Goal: Task Accomplishment & Management: Manage account settings

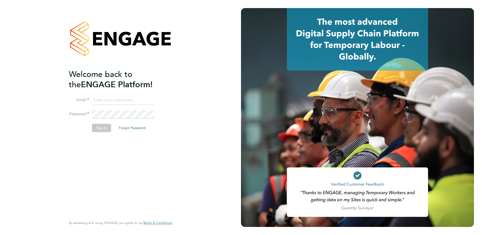
type input "[EMAIL_ADDRESS][DOMAIN_NAME]"
click at [100, 129] on button "Sign In" at bounding box center [101, 128] width 19 height 8
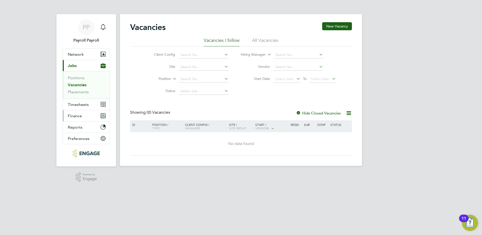
click at [78, 114] on span "Finance" at bounding box center [75, 115] width 14 height 5
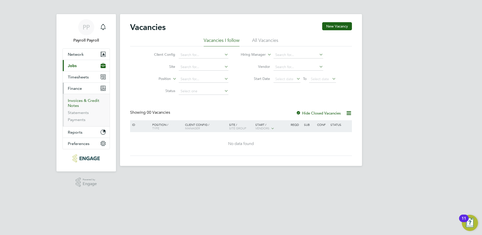
click at [80, 100] on link "Invoices & Credit Notes" at bounding box center [84, 103] width 32 height 10
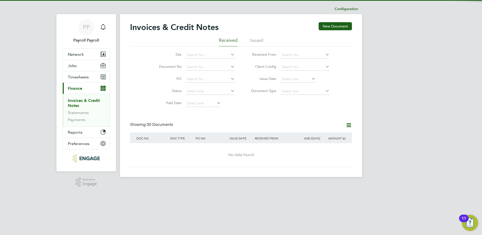
click at [258, 40] on li "Issued" at bounding box center [256, 41] width 13 height 9
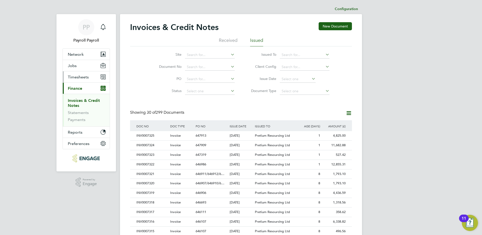
click at [77, 78] on span "Timesheets" at bounding box center [78, 77] width 21 height 5
click at [81, 76] on span "Timesheets" at bounding box center [78, 77] width 21 height 5
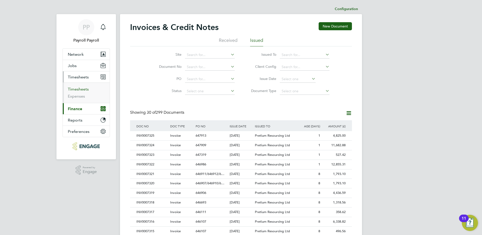
click at [83, 90] on link "Timesheets" at bounding box center [78, 89] width 21 height 5
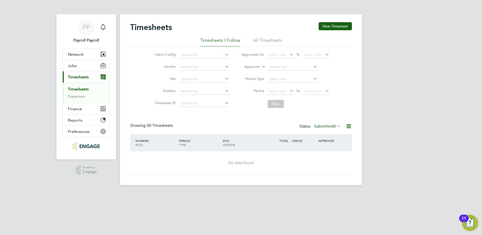
click at [272, 43] on li "All Timesheets" at bounding box center [267, 41] width 29 height 9
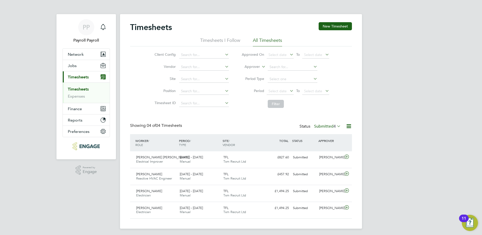
click at [335, 126] on span "4" at bounding box center [334, 126] width 2 height 5
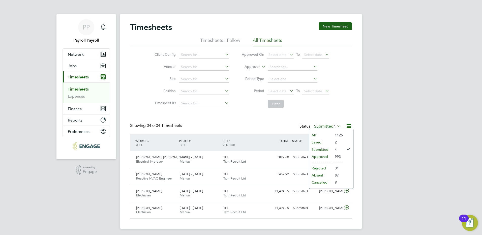
click at [329, 156] on li "Approved" at bounding box center [320, 156] width 23 height 7
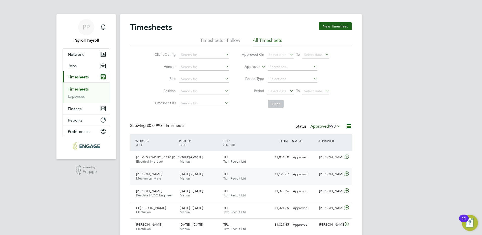
click at [155, 173] on span "Claudiu Luca" at bounding box center [149, 174] width 26 height 4
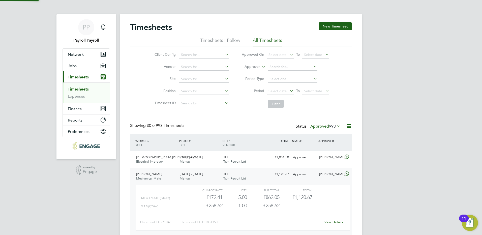
scroll to position [50, 0]
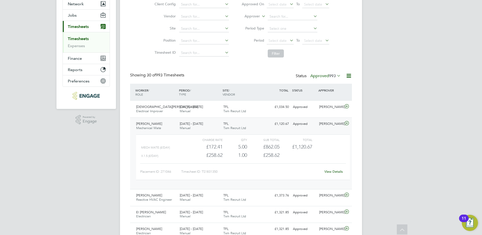
click at [157, 125] on div "Claudiu Luca Mechanical Mate 22 - 28 Sep 2025" at bounding box center [156, 126] width 44 height 13
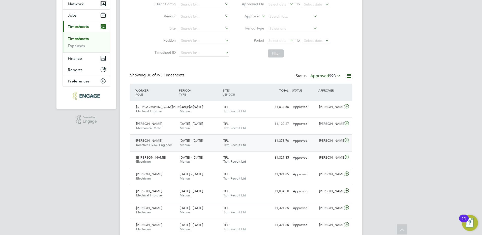
click at [153, 140] on span "Daryl Tunnicliff" at bounding box center [149, 140] width 26 height 4
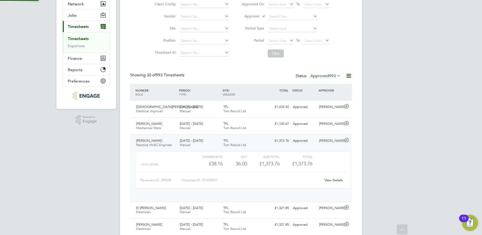
scroll to position [9, 49]
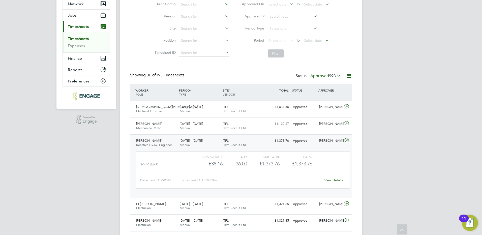
click at [151, 142] on span "Daryl Tunnicliff" at bounding box center [149, 140] width 26 height 4
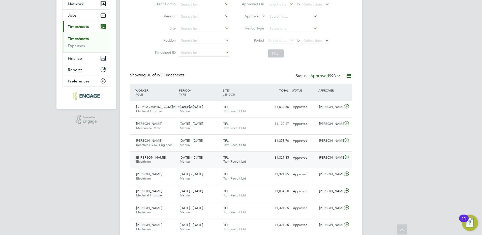
click at [153, 160] on div "El Omrani Taibi Electrician 20 - 26 Sep 2025" at bounding box center [156, 159] width 44 height 13
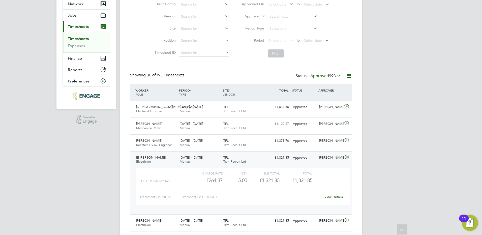
scroll to position [101, 0]
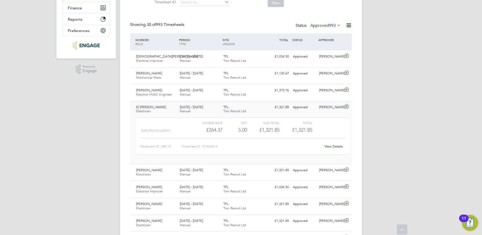
click at [155, 108] on span "El Omrani Taibi" at bounding box center [151, 107] width 30 height 4
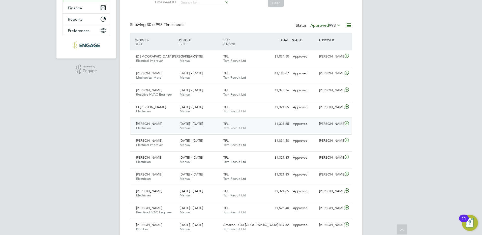
click at [159, 124] on span "Maleek Williams" at bounding box center [149, 123] width 26 height 4
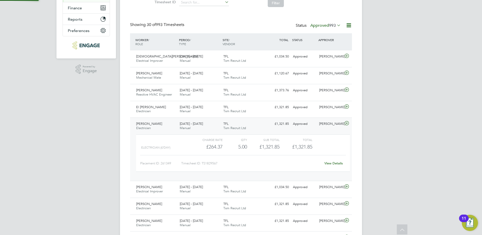
scroll to position [9, 49]
click at [146, 123] on span "Maleek Williams" at bounding box center [149, 123] width 26 height 4
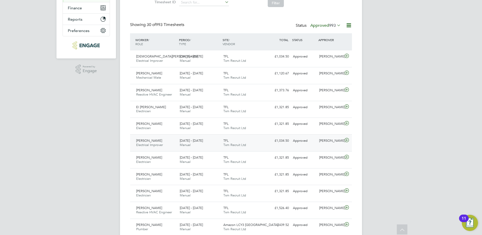
click at [153, 140] on span "Wale Kabiru Hassan" at bounding box center [149, 140] width 26 height 4
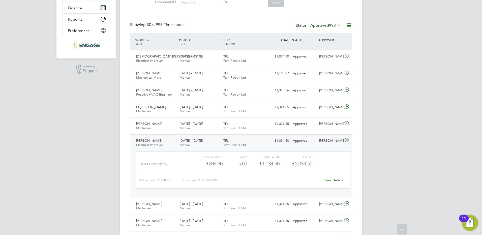
click at [148, 141] on span "Wale Kabiru Hassan" at bounding box center [149, 140] width 26 height 4
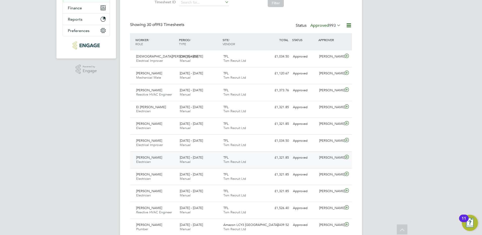
click at [149, 160] on span "Electrician" at bounding box center [143, 162] width 15 height 4
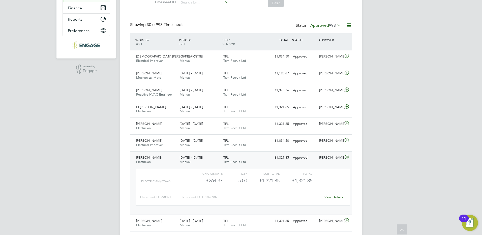
scroll to position [151, 0]
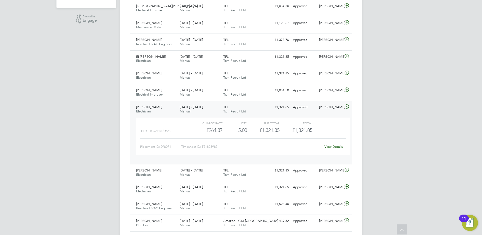
click at [151, 108] on span "Eugeniu Ojog" at bounding box center [149, 107] width 26 height 4
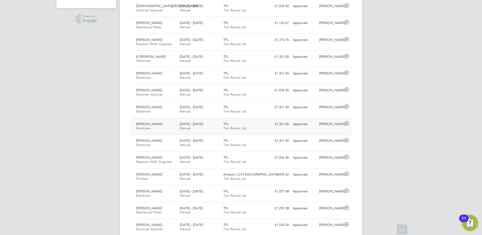
click at [149, 125] on span "John Quinn" at bounding box center [149, 124] width 26 height 4
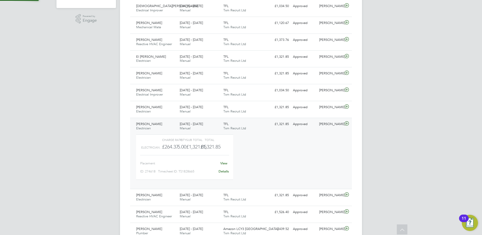
scroll to position [9, 49]
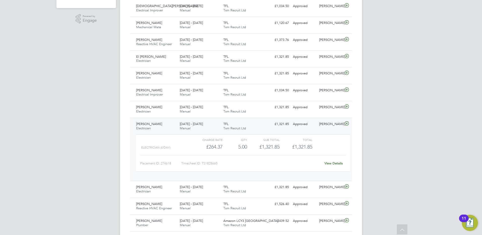
click at [146, 124] on span "John Quinn" at bounding box center [149, 124] width 26 height 4
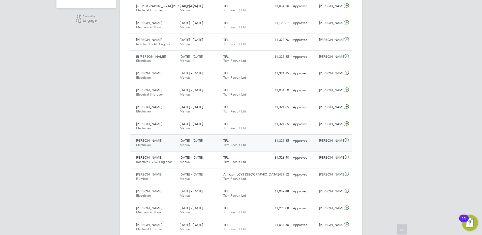
click at [152, 140] on span "Waseem Mirza" at bounding box center [149, 140] width 26 height 4
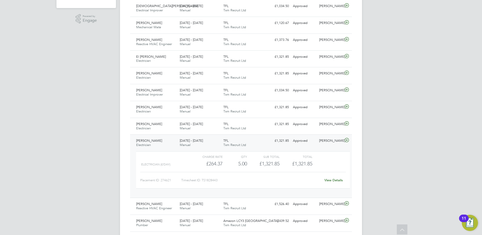
scroll to position [202, 0]
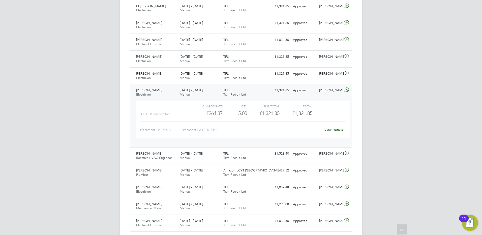
click at [154, 92] on span "Waseem Mirza" at bounding box center [149, 90] width 26 height 4
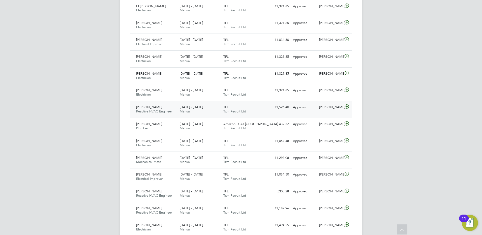
click at [155, 107] on span "Jerome Richards" at bounding box center [149, 107] width 26 height 4
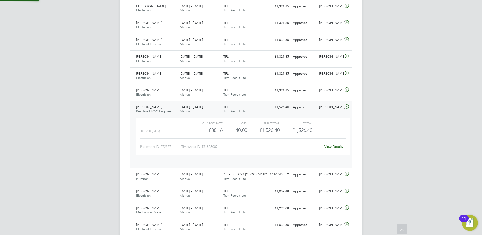
scroll to position [9, 49]
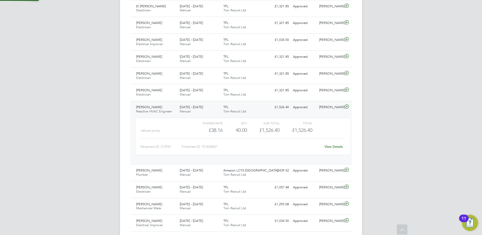
click at [155, 107] on span "Jerome Richards" at bounding box center [149, 107] width 26 height 4
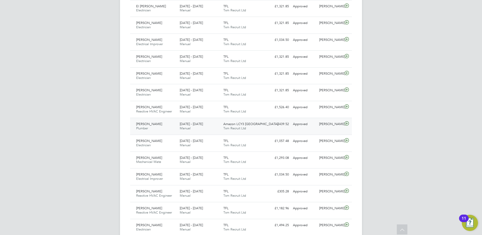
click at [151, 125] on span "Joe Mcaleavey" at bounding box center [149, 124] width 26 height 4
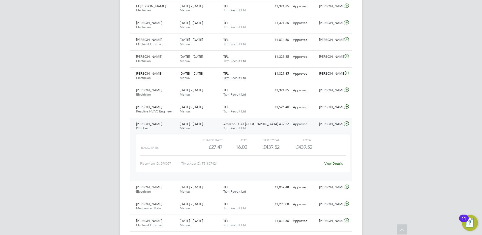
scroll to position [227, 0]
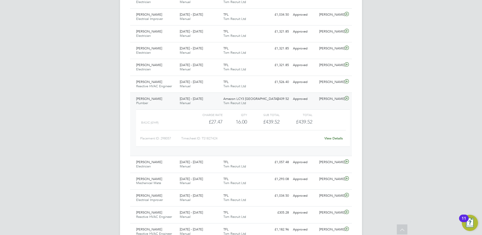
click at [157, 99] on span "Joe Mcaleavey" at bounding box center [149, 99] width 26 height 4
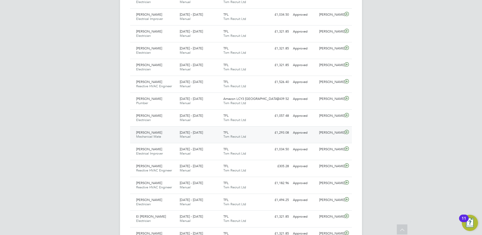
click at [153, 134] on span "Claudiu Luca" at bounding box center [149, 132] width 26 height 4
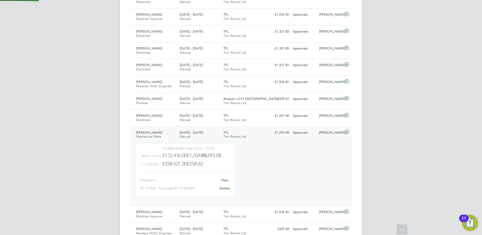
scroll to position [9, 49]
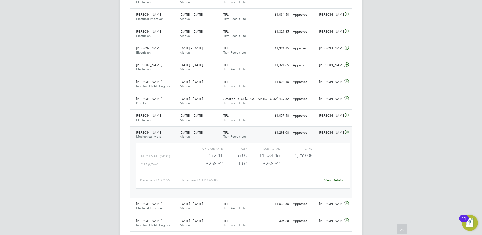
click at [153, 134] on span "Claudiu Luca" at bounding box center [149, 132] width 26 height 4
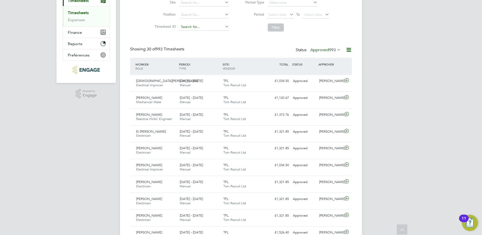
scroll to position [0, 0]
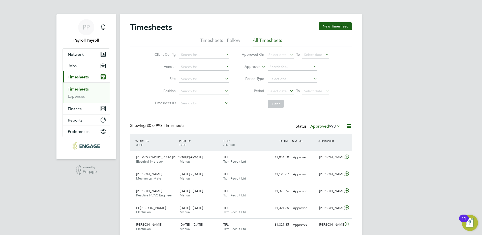
drag, startPoint x: 90, startPoint y: 31, endPoint x: 116, endPoint y: 32, distance: 25.2
click at [90, 31] on div "PP" at bounding box center [86, 27] width 16 height 16
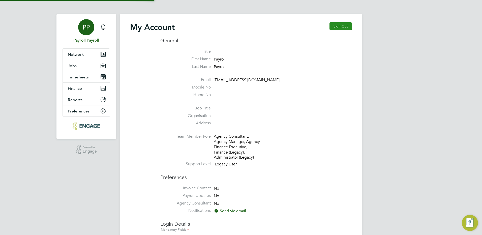
click at [346, 30] on button "Sign Out" at bounding box center [340, 26] width 22 height 8
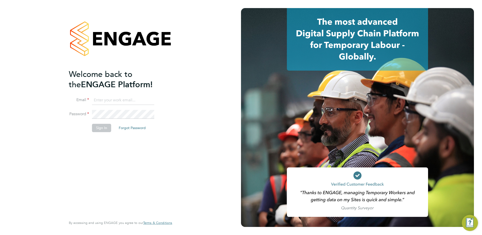
type input "[EMAIL_ADDRESS][DOMAIN_NAME]"
